Goal: Task Accomplishment & Management: Manage account settings

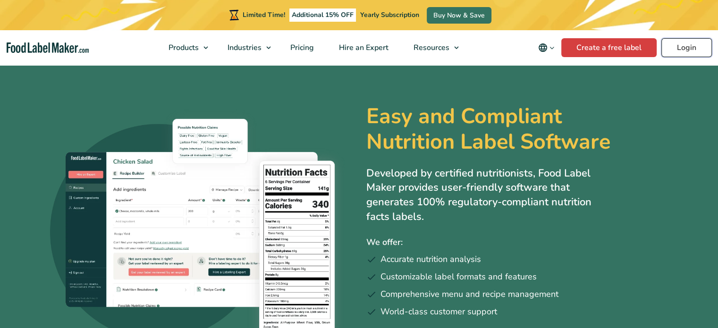
click at [676, 47] on link "Login" at bounding box center [686, 47] width 51 height 19
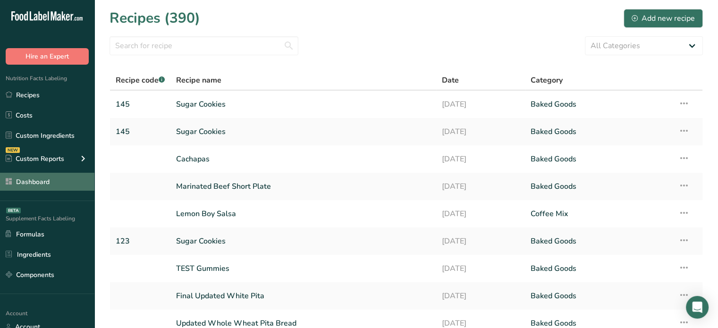
click at [64, 185] on link "Dashboard" at bounding box center [47, 182] width 94 height 18
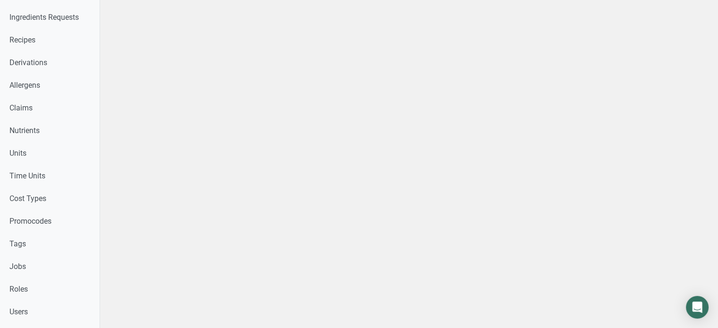
scroll to position [353, 0]
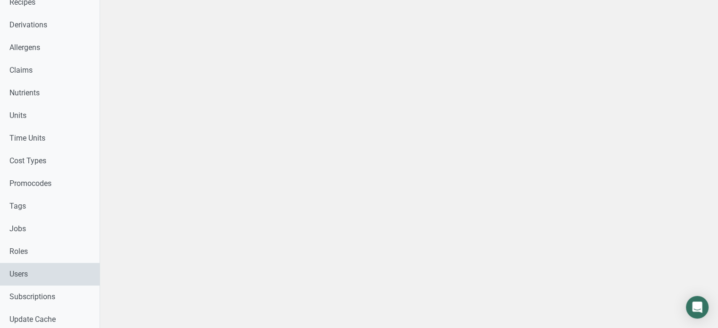
click at [76, 273] on link "Users" at bounding box center [50, 274] width 100 height 23
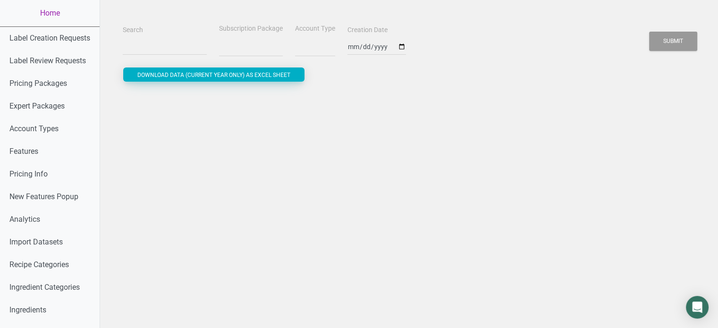
select select
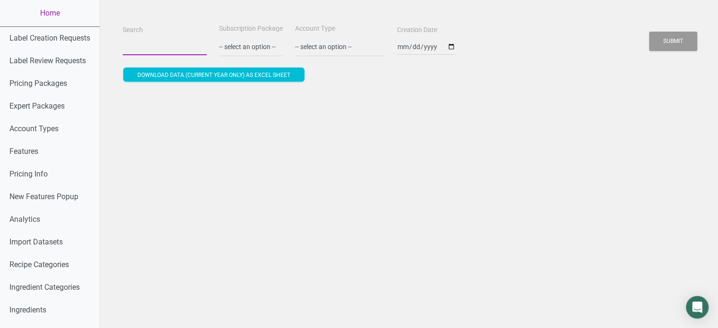
click at [179, 54] on input "Search" at bounding box center [165, 46] width 84 height 17
paste input "[EMAIL_ADDRESS][DOMAIN_NAME]"
type input "[EMAIL_ADDRESS][DOMAIN_NAME]"
click at [649, 32] on button "Submit" at bounding box center [673, 41] width 48 height 19
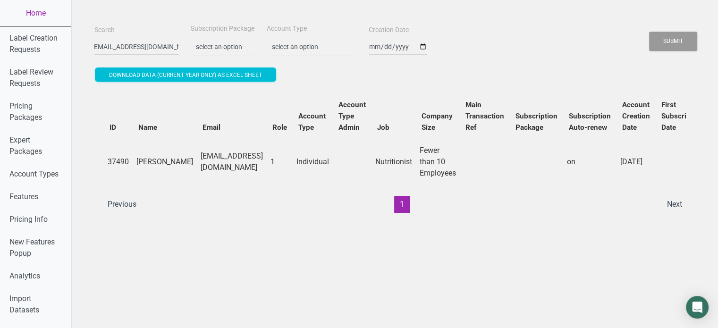
scroll to position [0, 0]
drag, startPoint x: 272, startPoint y: 212, endPoint x: 473, endPoint y: 203, distance: 200.8
click at [473, 203] on ul "Previous 1 Next" at bounding box center [395, 204] width 586 height 17
click at [497, 212] on ul "Previous 1 Next" at bounding box center [395, 204] width 586 height 17
click at [218, 161] on td "[EMAIL_ADDRESS][DOMAIN_NAME]" at bounding box center [232, 162] width 70 height 46
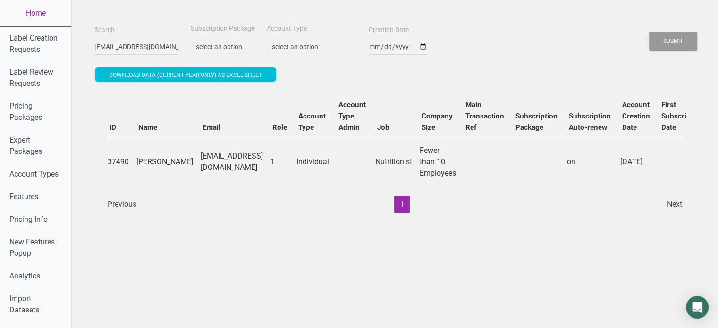
click at [218, 161] on td "[EMAIL_ADDRESS][DOMAIN_NAME]" at bounding box center [232, 162] width 70 height 46
copy td "[EMAIL_ADDRESS][DOMAIN_NAME]"
